Goal: Find specific page/section: Find specific page/section

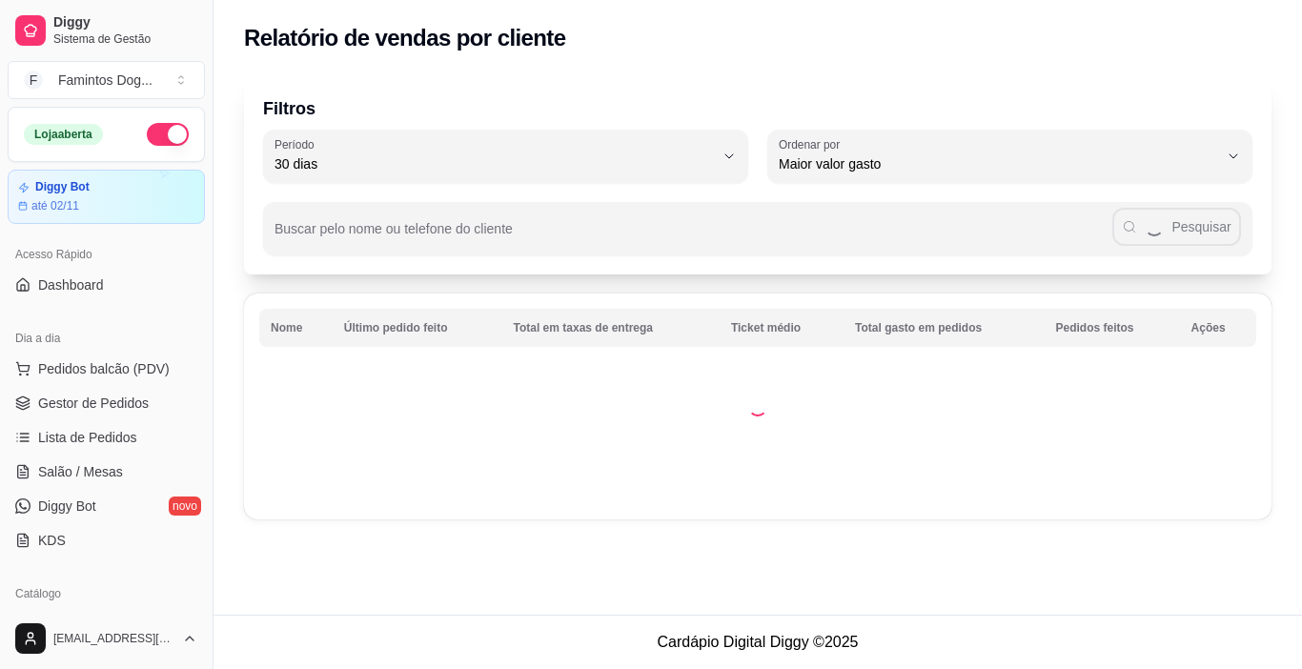
select select "30"
select select "HIGHEST_TOTAL_SPENT_WITH_ORDERS"
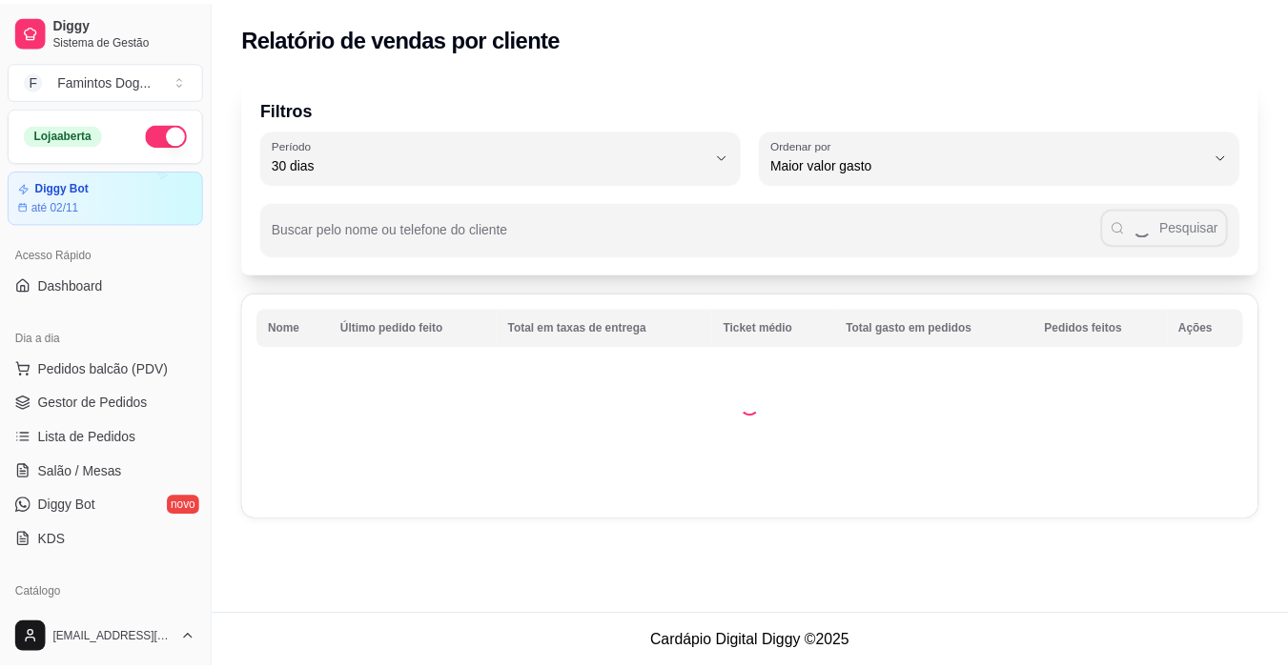
scroll to position [344, 0]
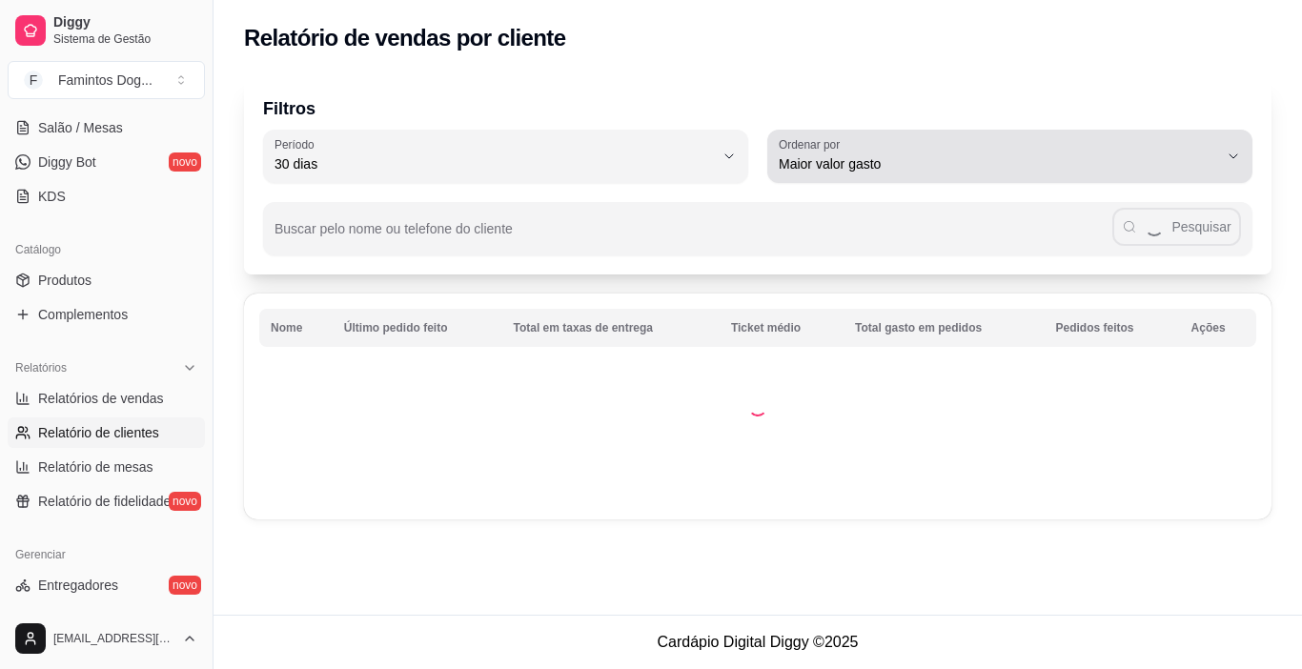
click at [938, 171] on span "Maior valor gasto" at bounding box center [998, 163] width 439 height 19
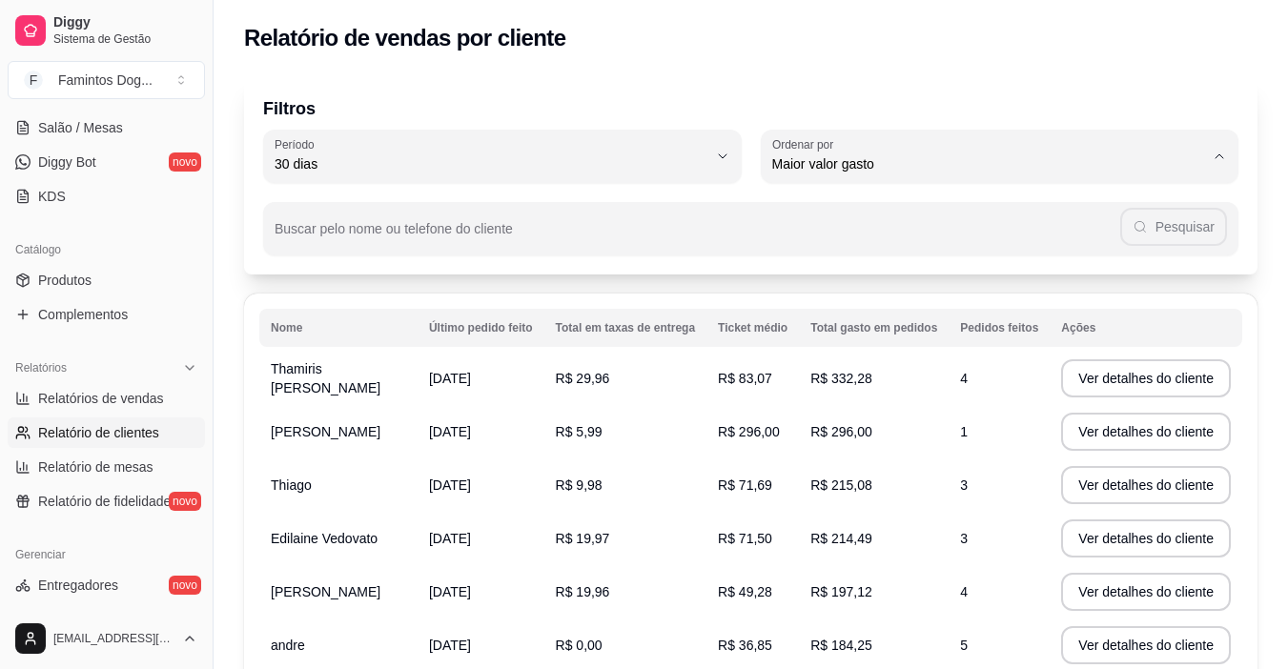
click at [938, 201] on span "Maior número de pedidos" at bounding box center [990, 209] width 418 height 18
type input "HIGHEST_ORDER_COUNT"
select select "HIGHEST_ORDER_COUNT"
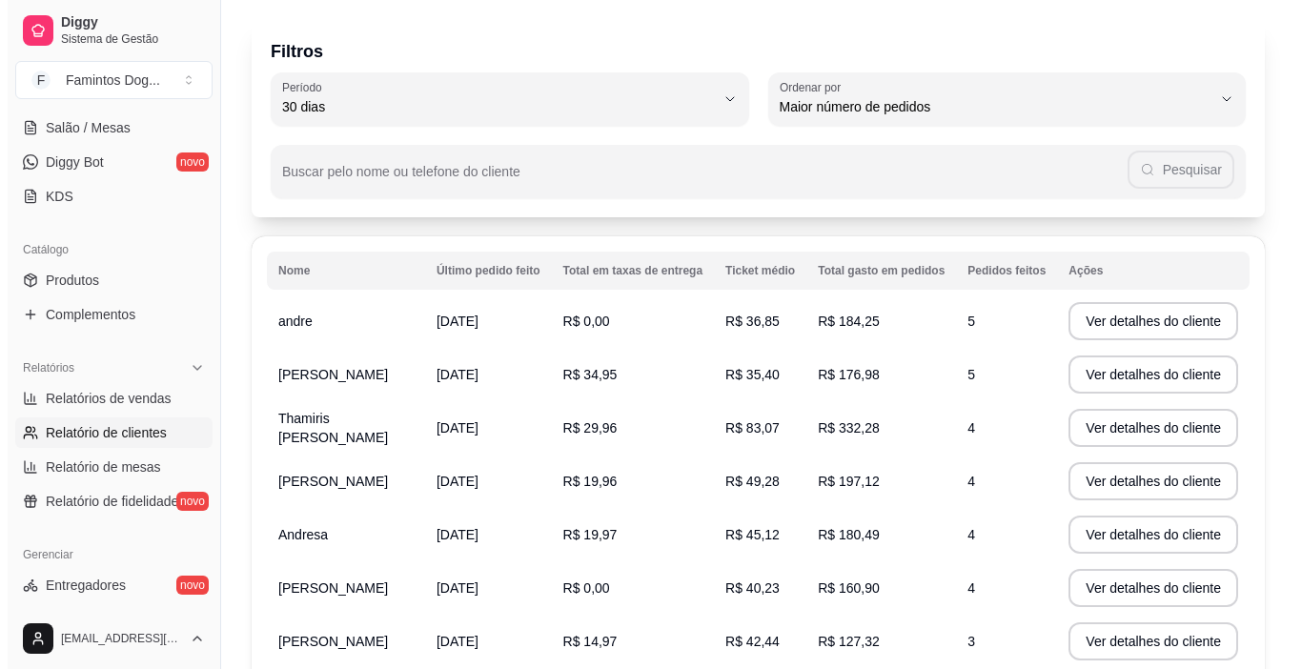
scroll to position [0, 0]
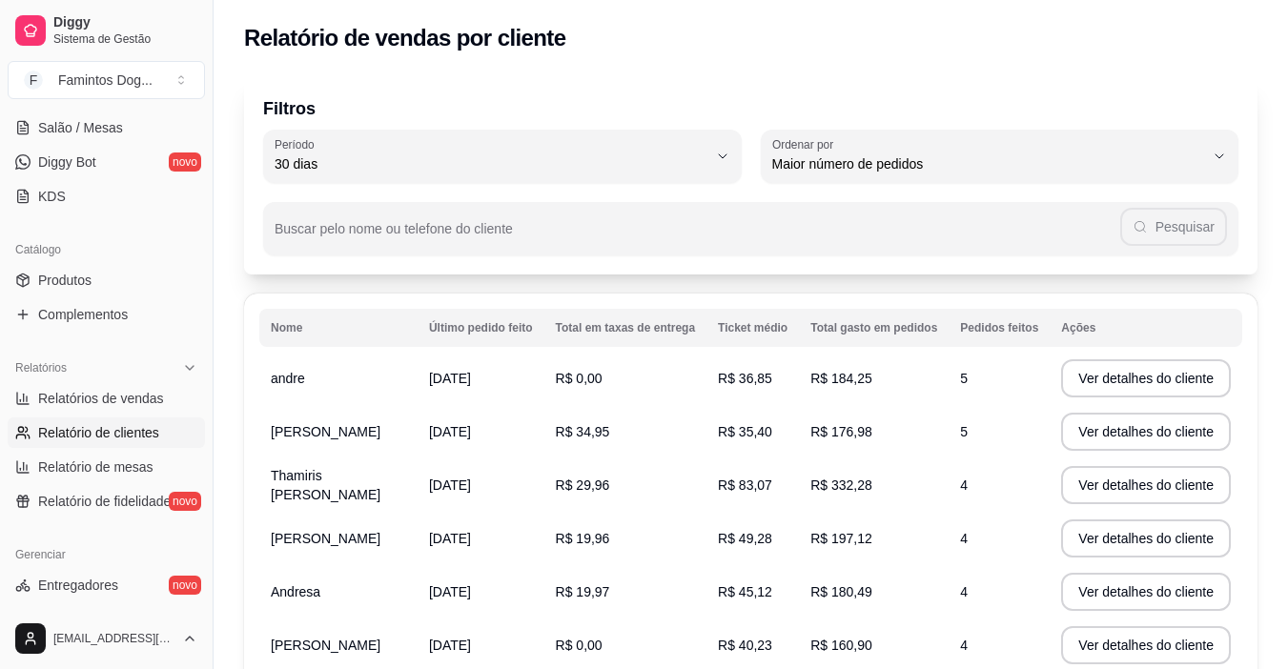
click at [676, 146] on div "30 dias" at bounding box center [490, 156] width 433 height 38
click at [300, 405] on span "60 dias" at bounding box center [493, 396] width 412 height 18
type input "60"
select select "60"
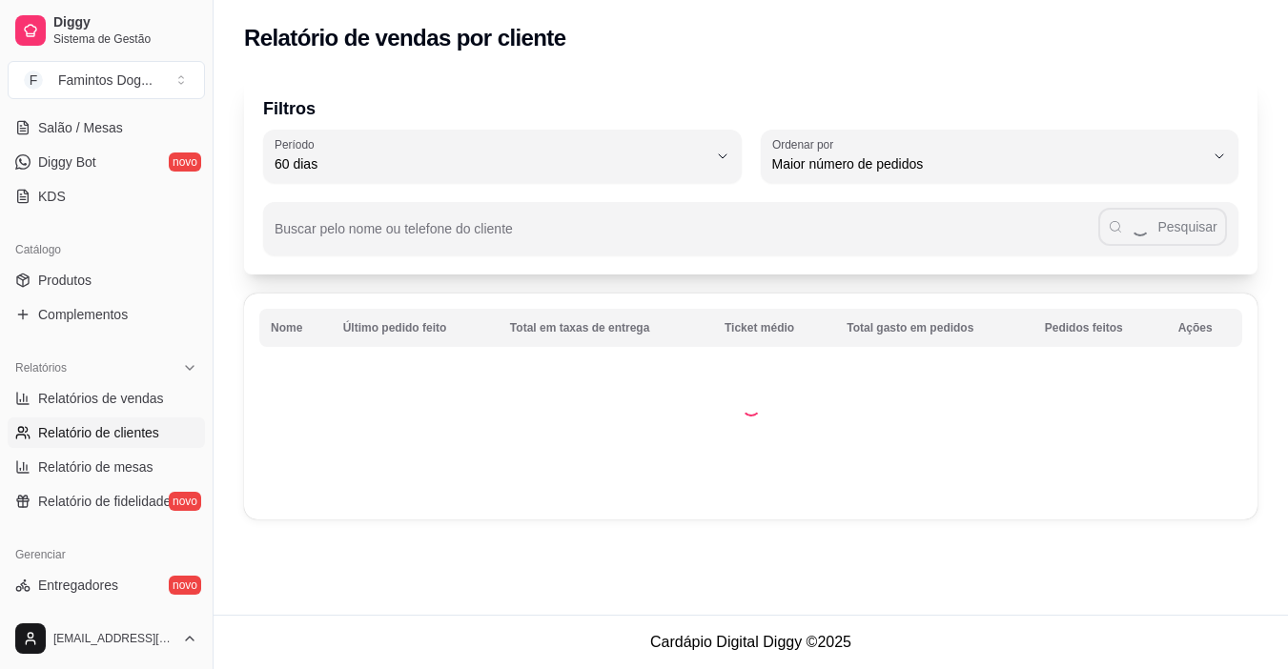
scroll to position [18, 0]
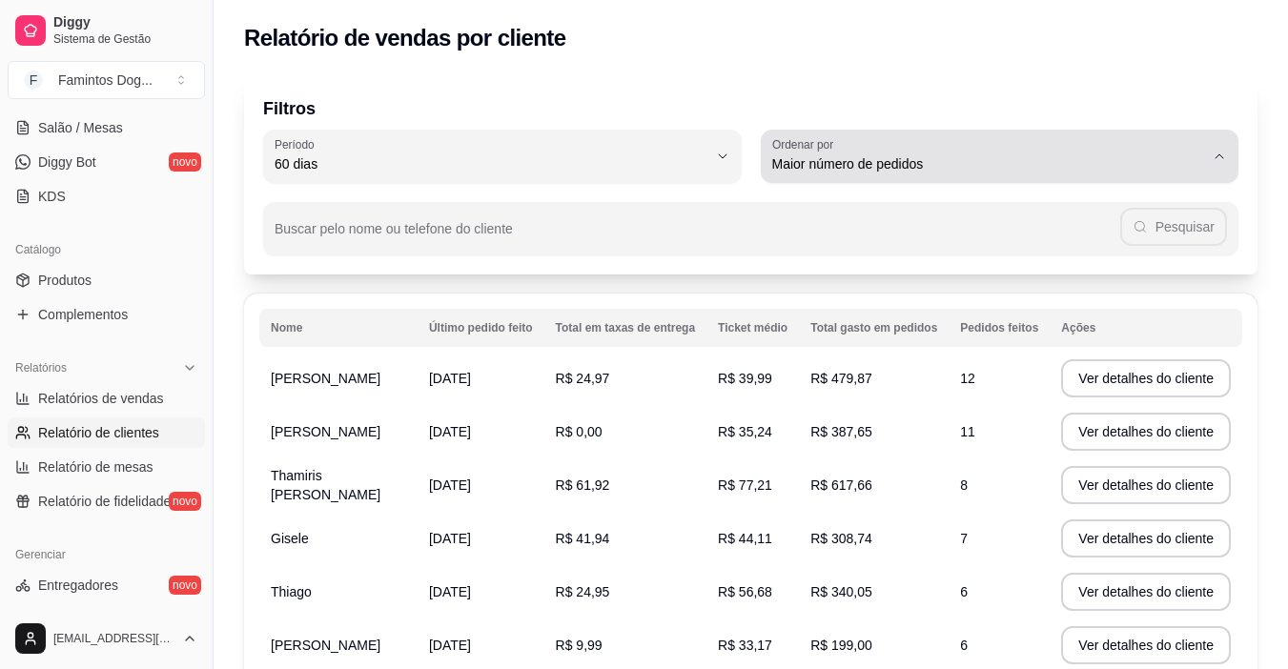
click at [909, 165] on span "Maior número de pedidos" at bounding box center [988, 163] width 433 height 19
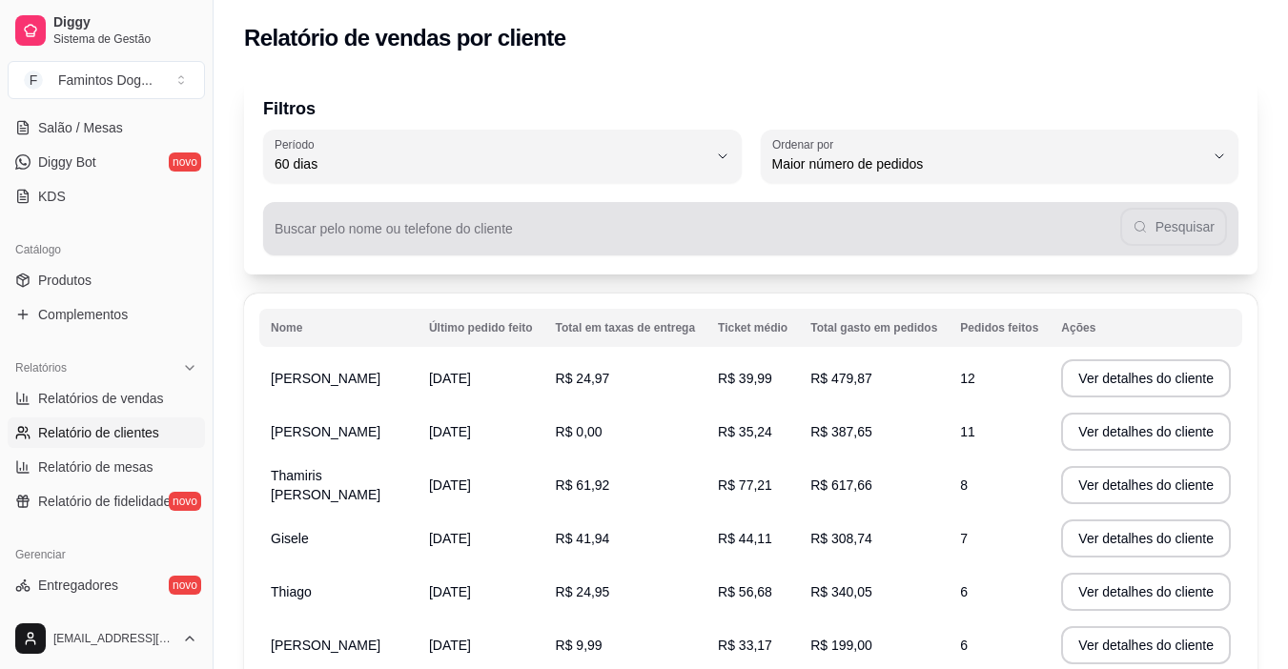
click at [702, 212] on div "Pesquisar" at bounding box center [750, 229] width 952 height 38
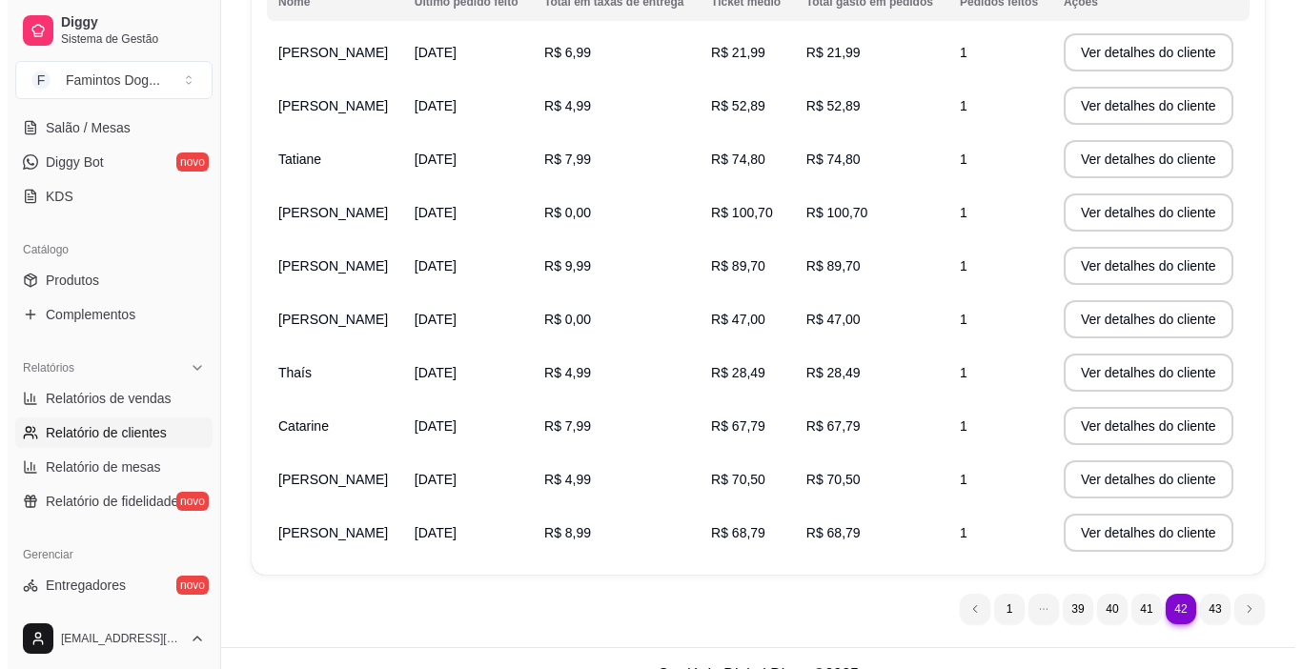
scroll to position [334, 0]
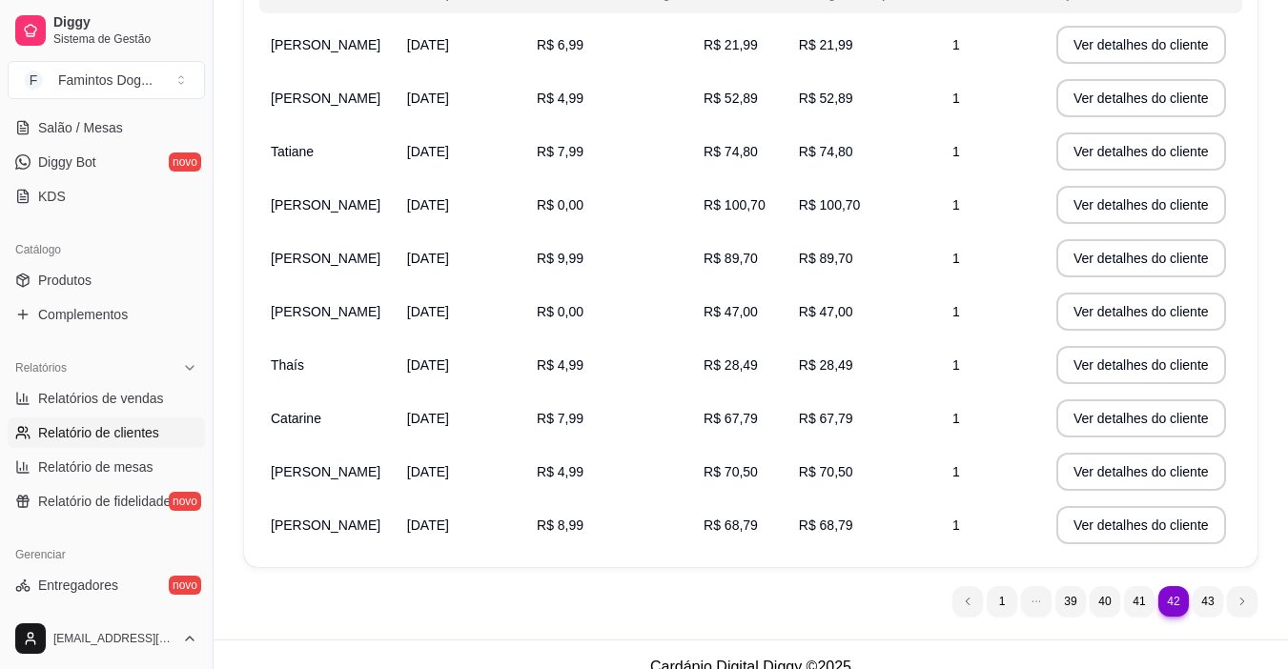
click at [674, 521] on td "R$ 8,99" at bounding box center [608, 524] width 167 height 53
click at [1082, 524] on button "Ver detalhes do cliente" at bounding box center [1141, 525] width 170 height 38
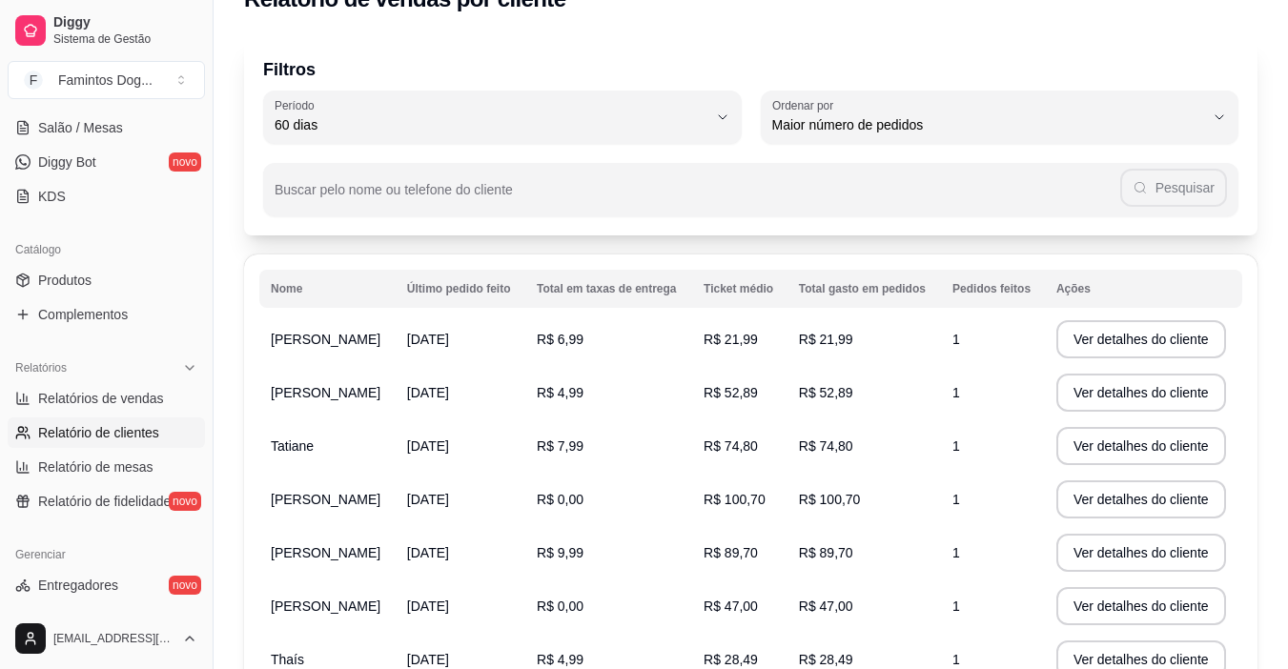
scroll to position [0, 0]
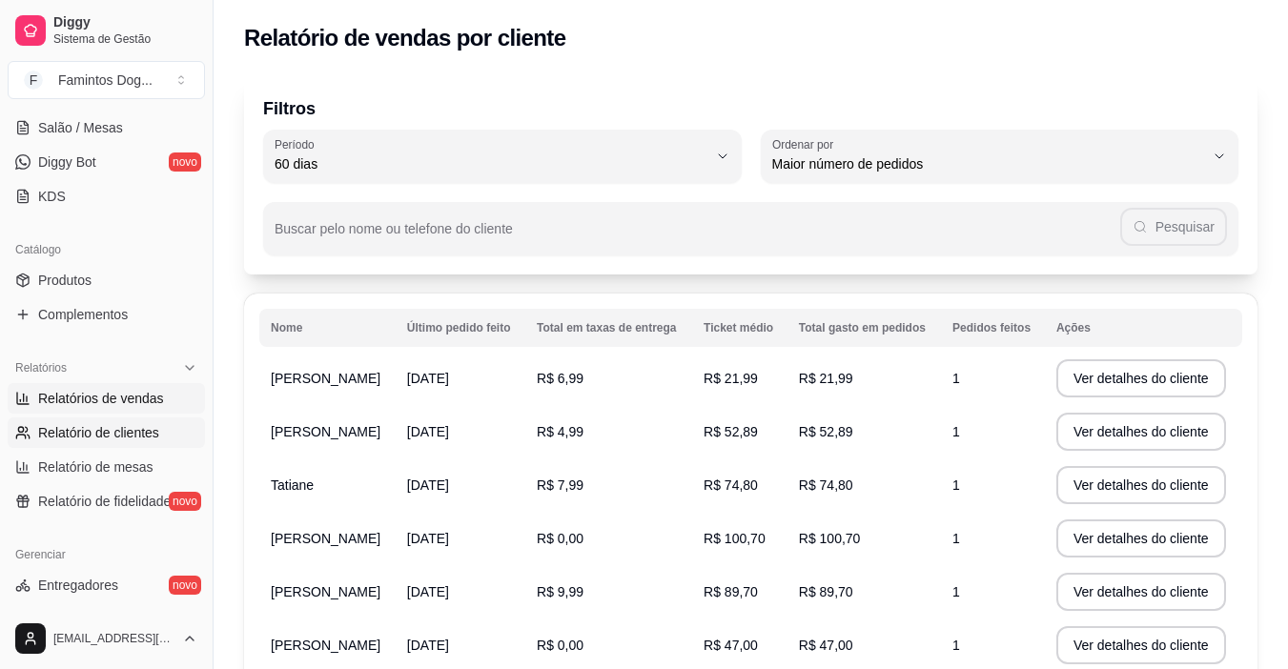
click at [103, 405] on span "Relatórios de vendas" at bounding box center [101, 398] width 126 height 19
select select "ALL"
select select "0"
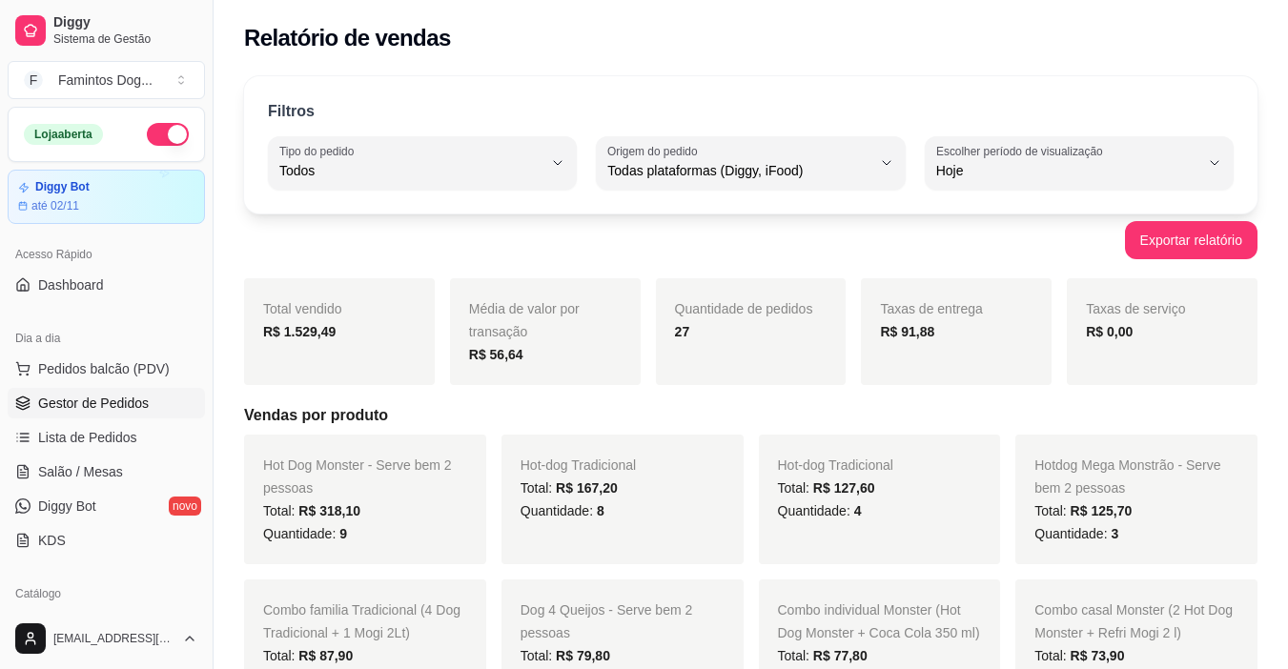
click at [144, 405] on span "Gestor de Pedidos" at bounding box center [93, 403] width 111 height 19
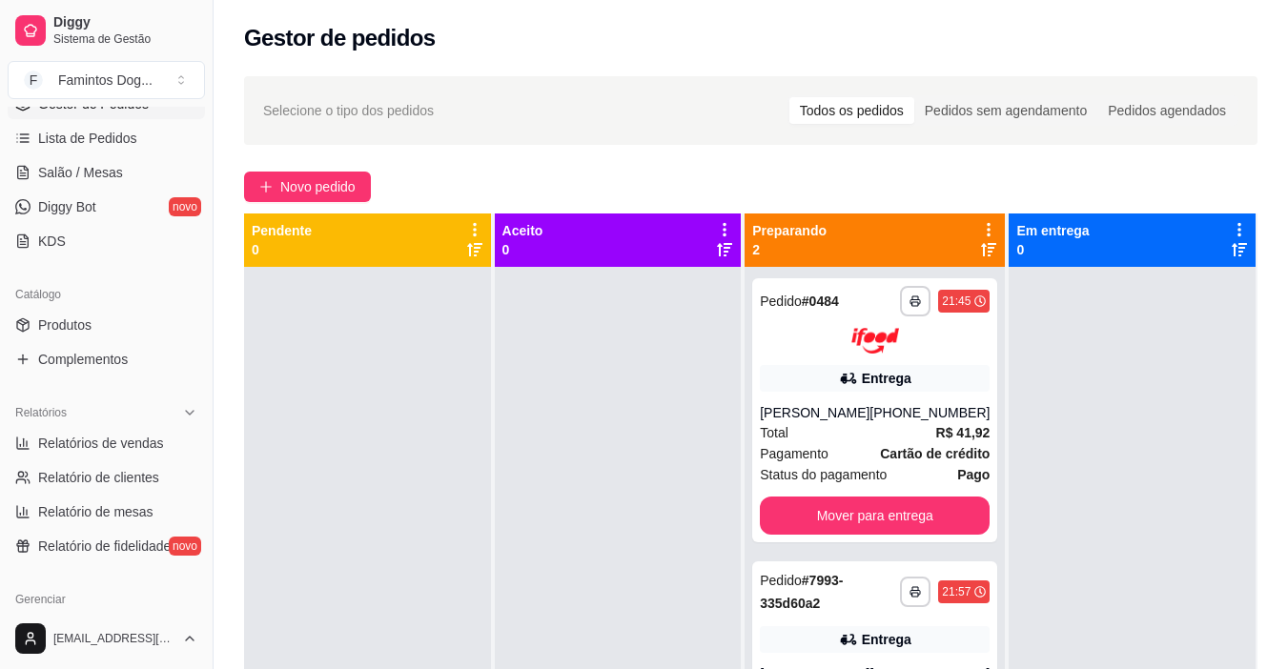
scroll to position [334, 0]
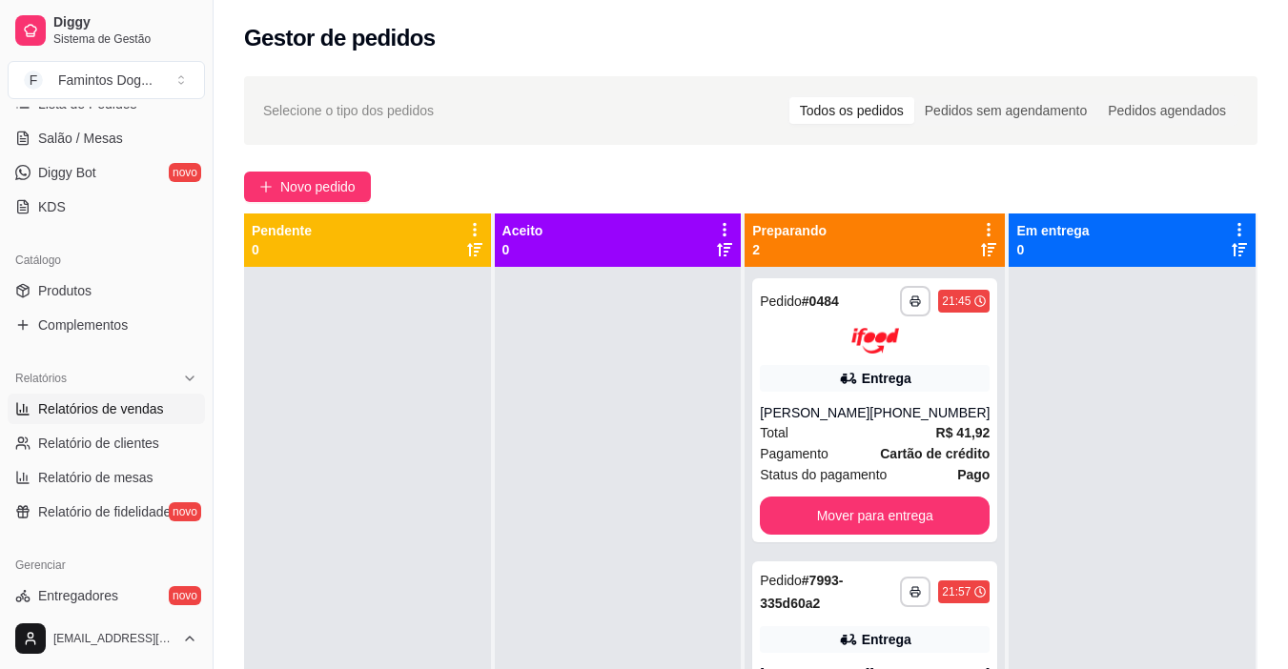
click at [129, 414] on span "Relatórios de vendas" at bounding box center [101, 408] width 126 height 19
select select "ALL"
select select "0"
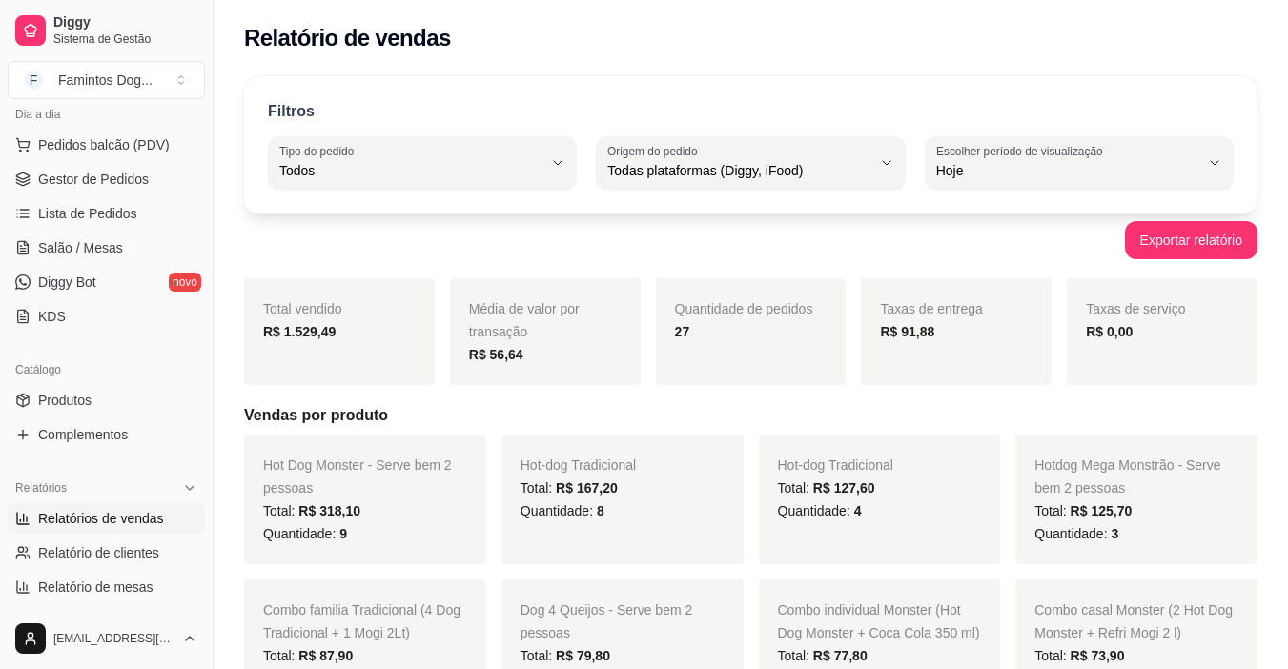
scroll to position [98, 0]
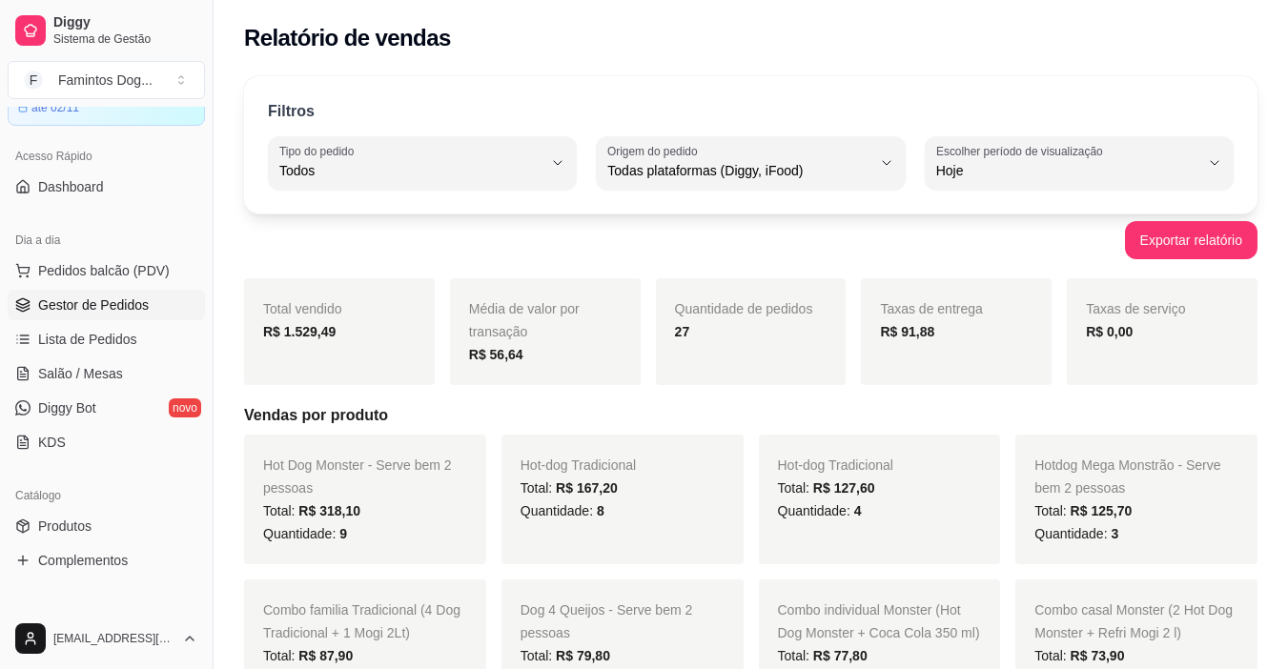
click at [74, 294] on link "Gestor de Pedidos" at bounding box center [106, 305] width 197 height 30
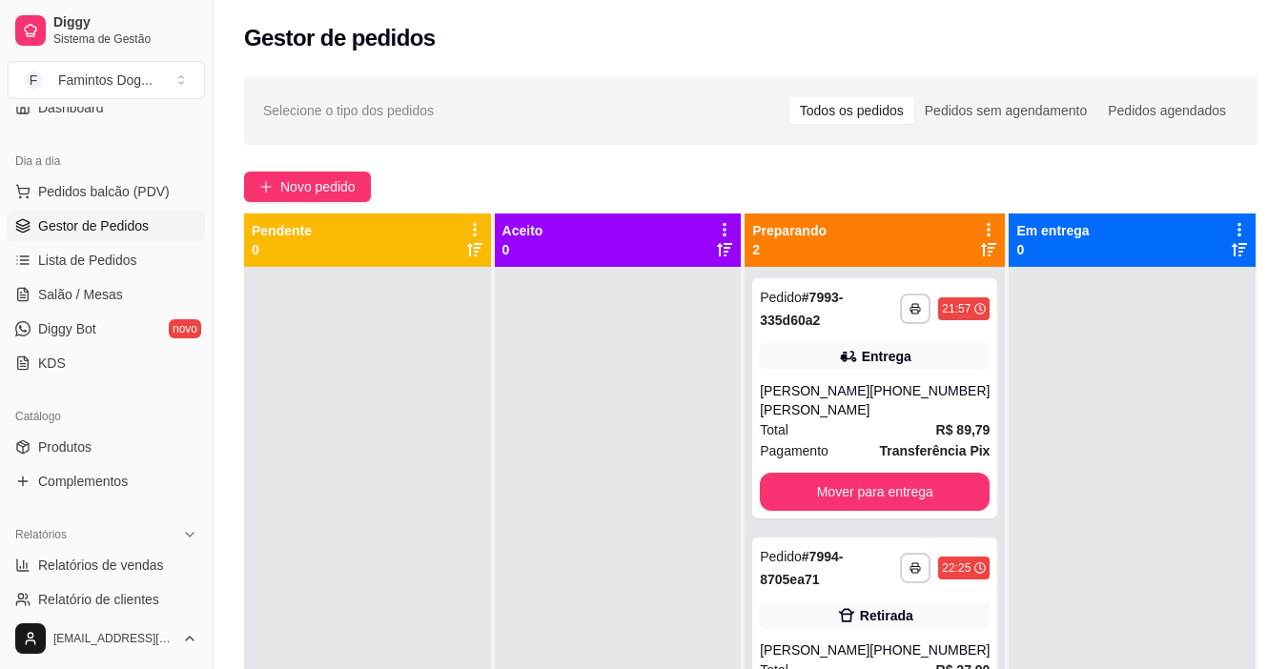
scroll to position [179, 0]
click at [139, 569] on span "Relatórios de vendas" at bounding box center [101, 563] width 126 height 19
select select "ALL"
select select "0"
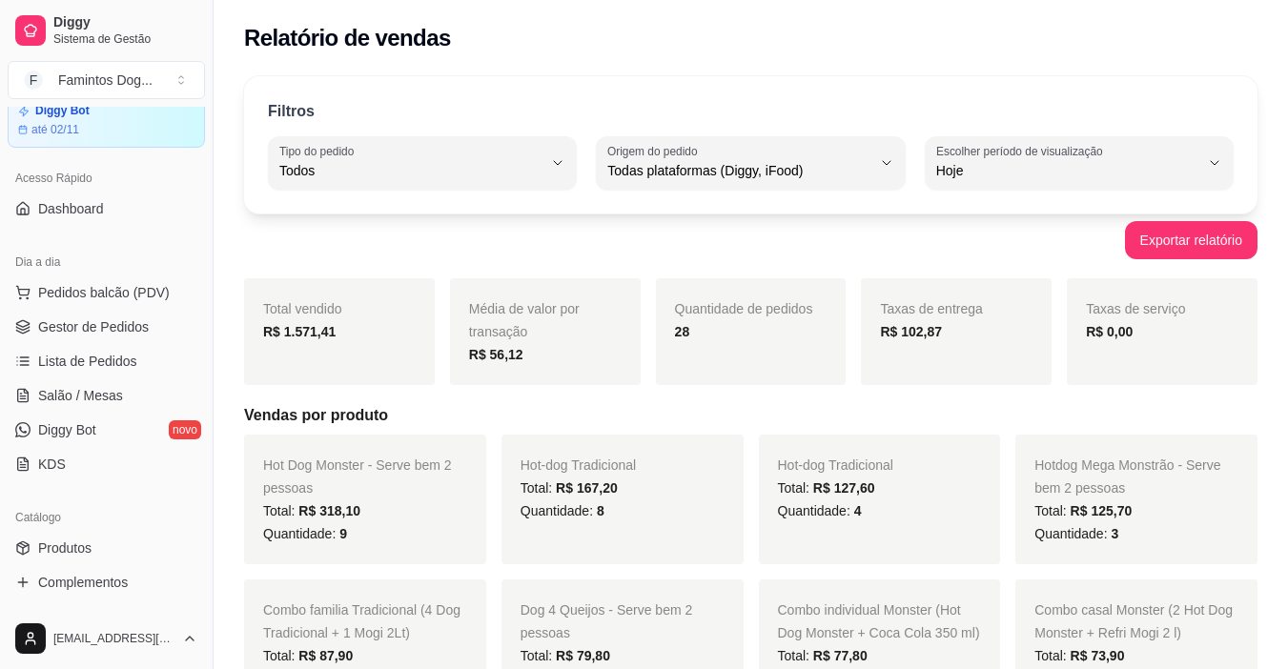
scroll to position [64, 0]
